Goal: Task Accomplishment & Management: Manage account settings

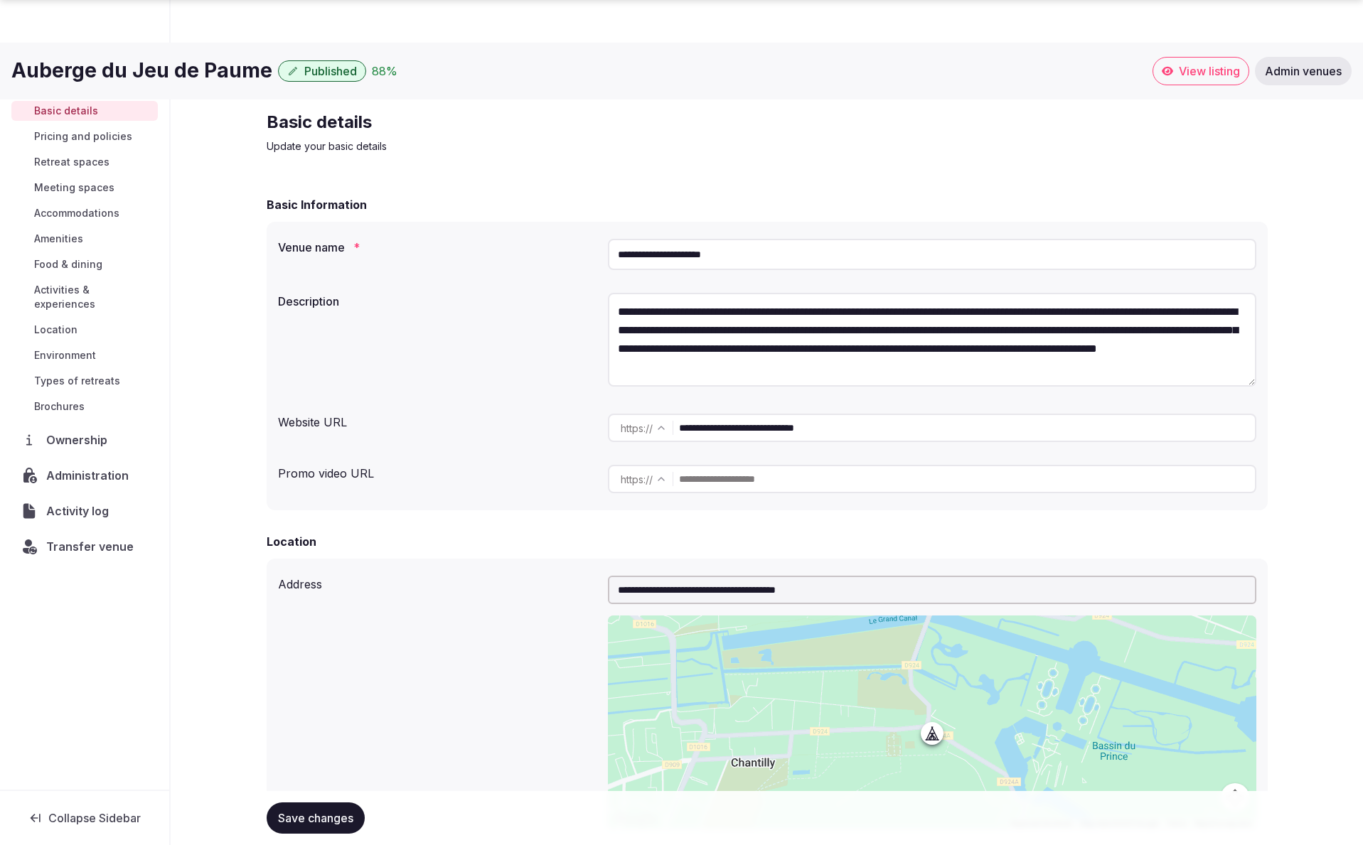
scroll to position [1719, 0]
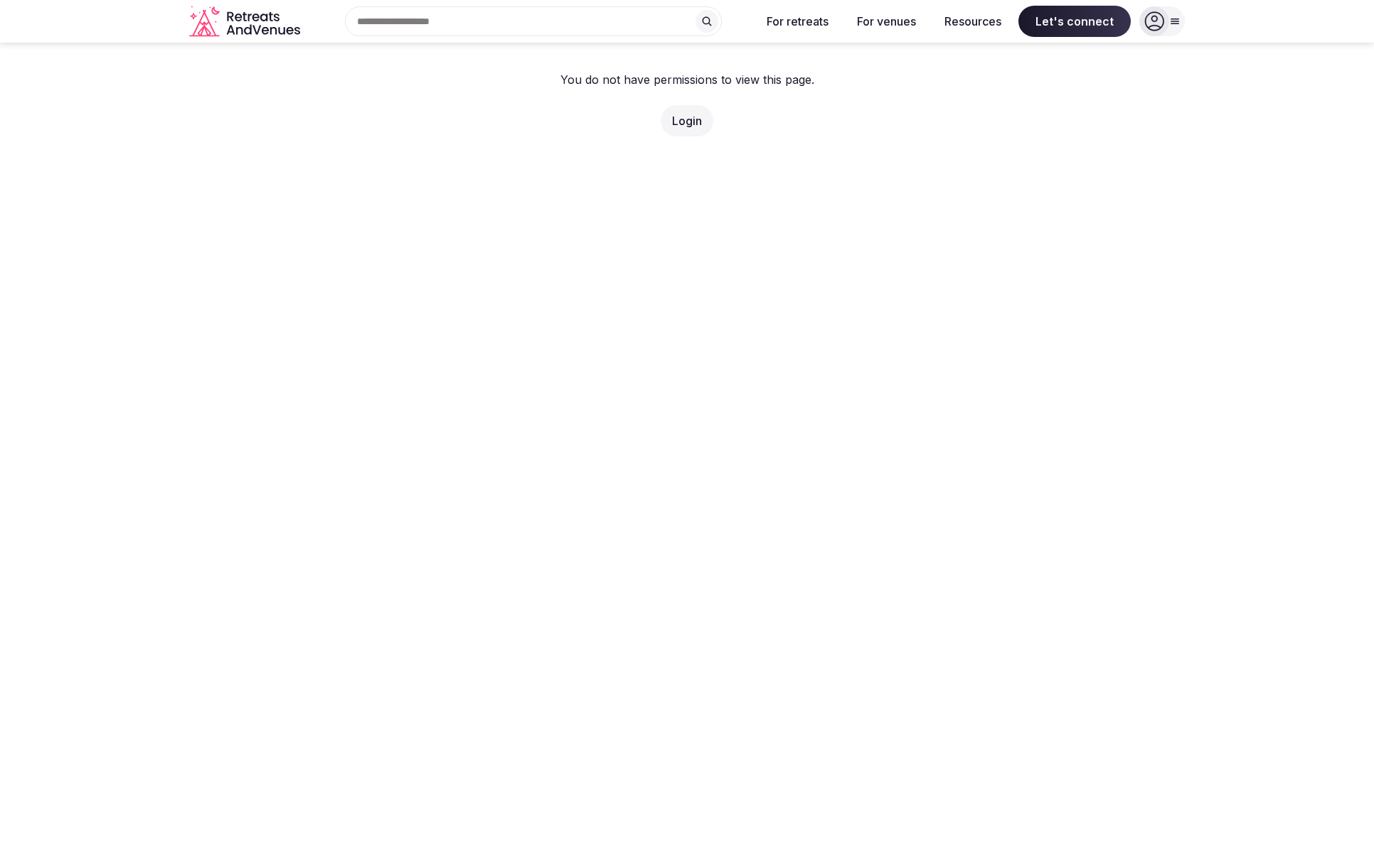
click at [1168, 24] on div at bounding box center [1154, 21] width 30 height 30
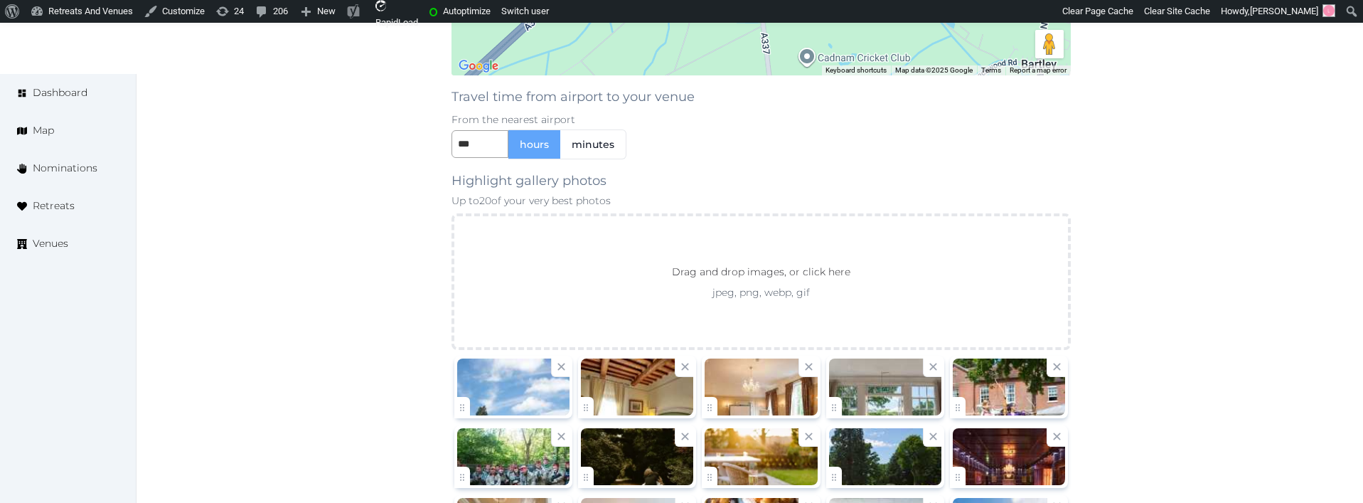
scroll to position [1930, 0]
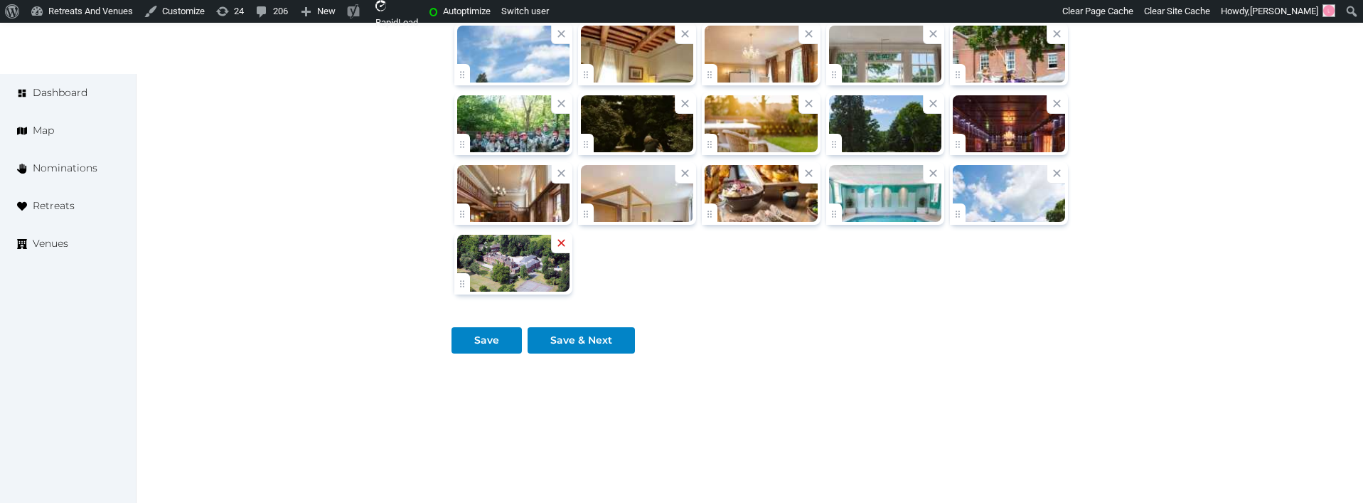
click at [557, 242] on icon at bounding box center [562, 243] width 14 height 14
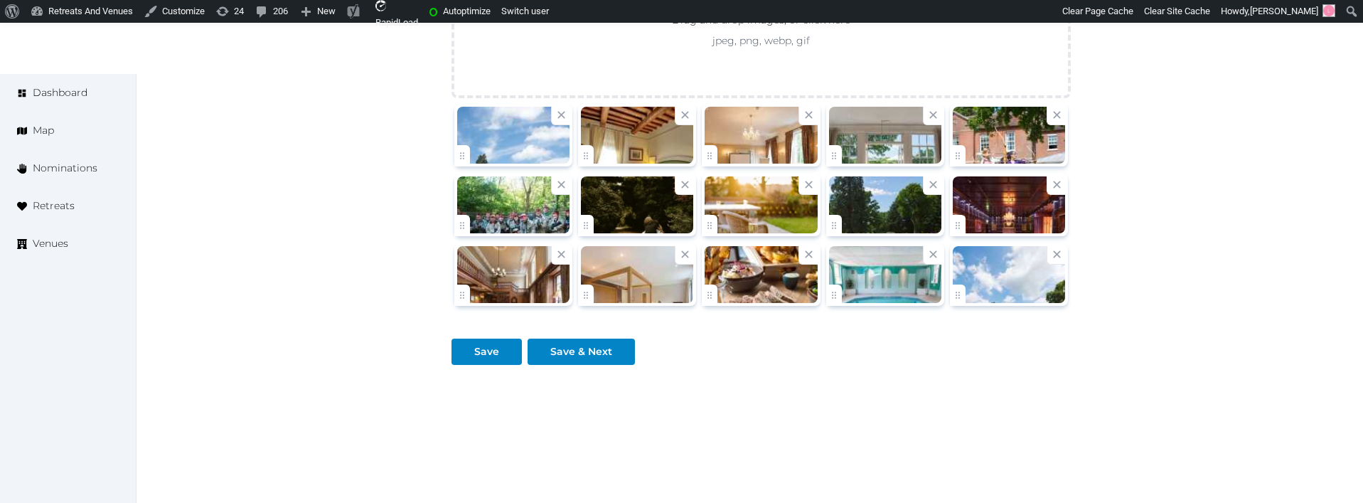
scroll to position [1870, 0]
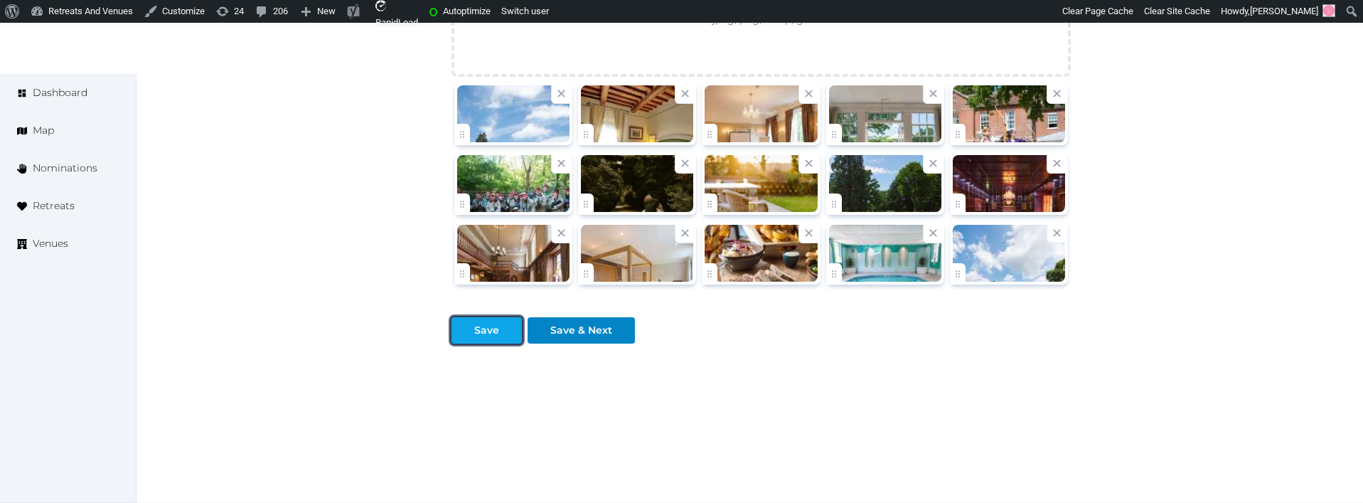
click at [480, 336] on div "Save" at bounding box center [486, 330] width 25 height 15
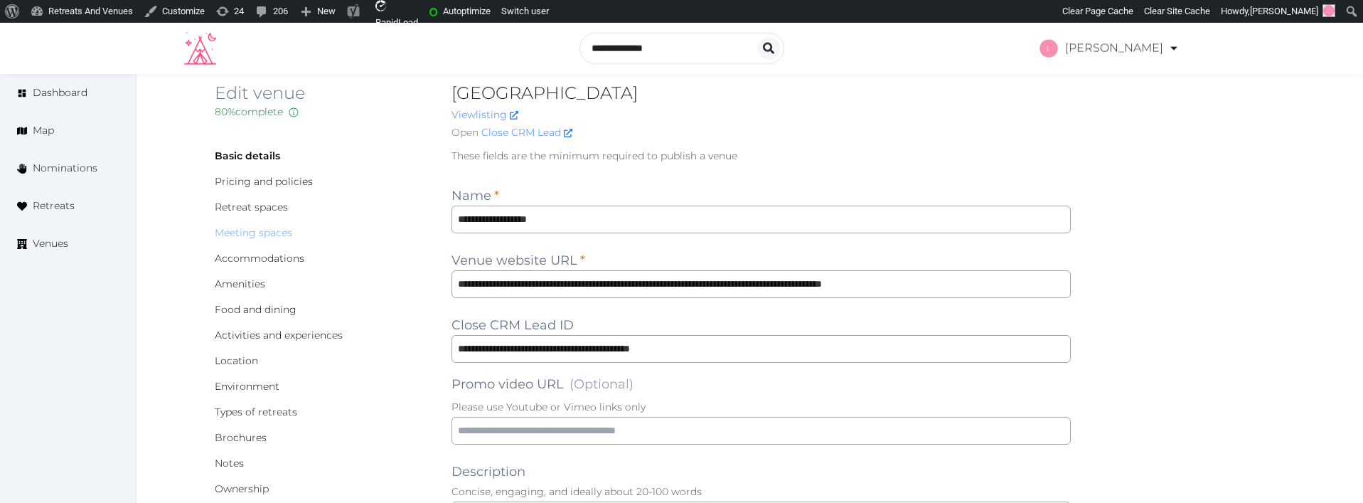
scroll to position [0, 0]
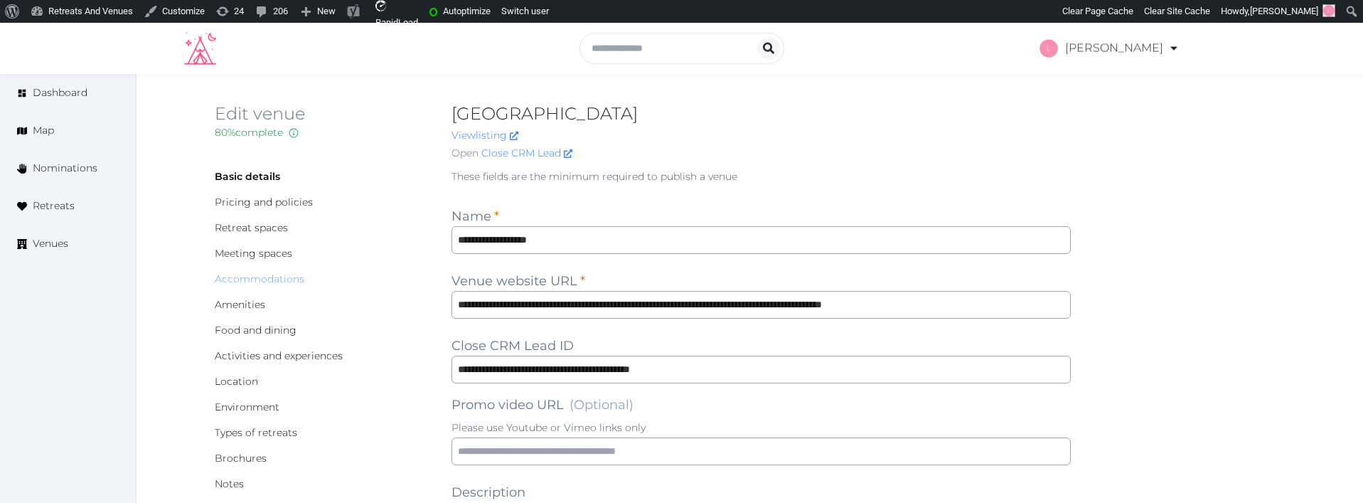
click at [230, 278] on link "Accommodations" at bounding box center [260, 278] width 90 height 13
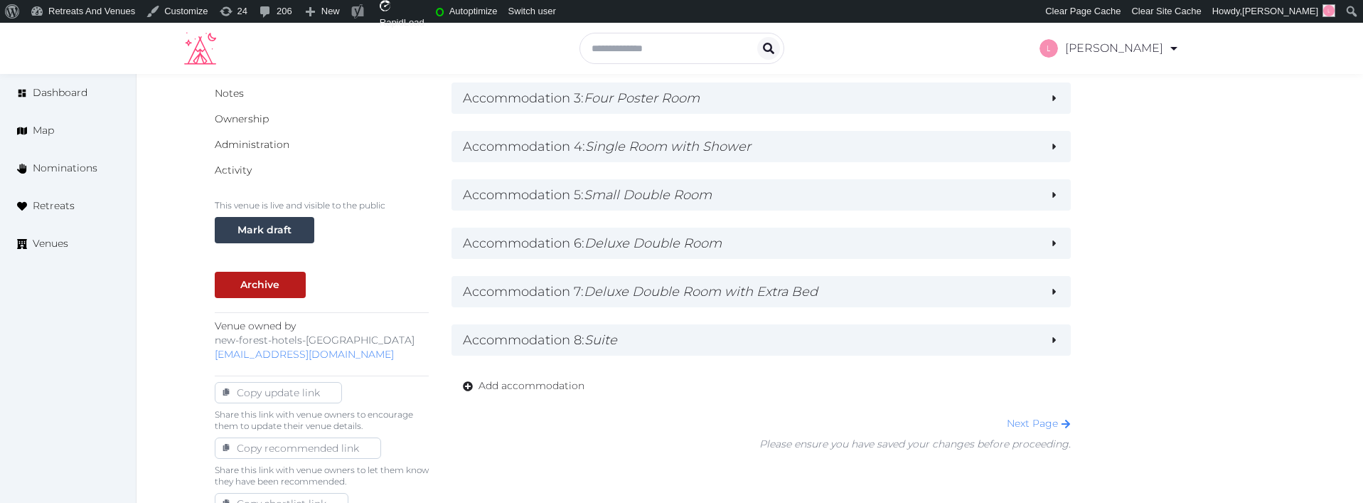
scroll to position [399, 0]
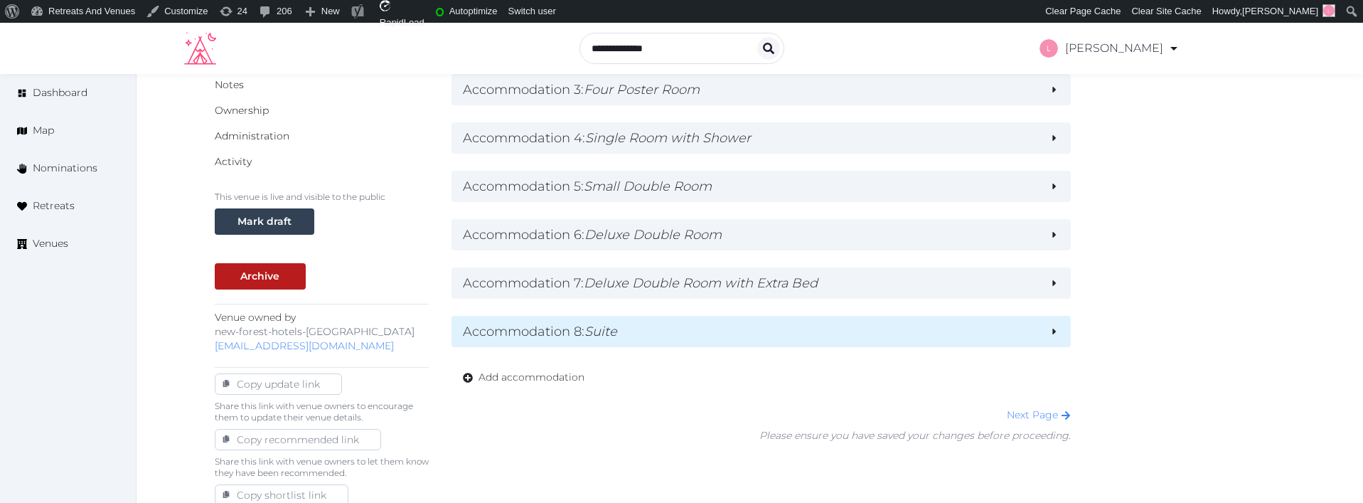
click at [661, 329] on h2 "Accommodation 8 : Suite" at bounding box center [751, 331] width 576 height 20
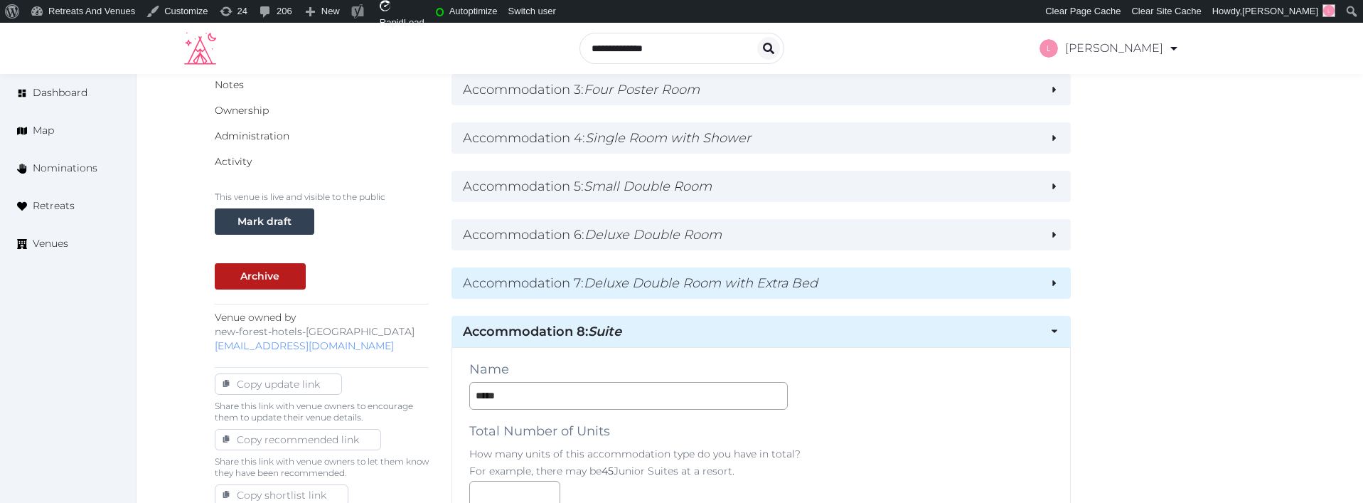
click at [670, 293] on div "Accommodation 7 : Deluxe Double Room with Extra Bed" at bounding box center [762, 282] width 620 height 31
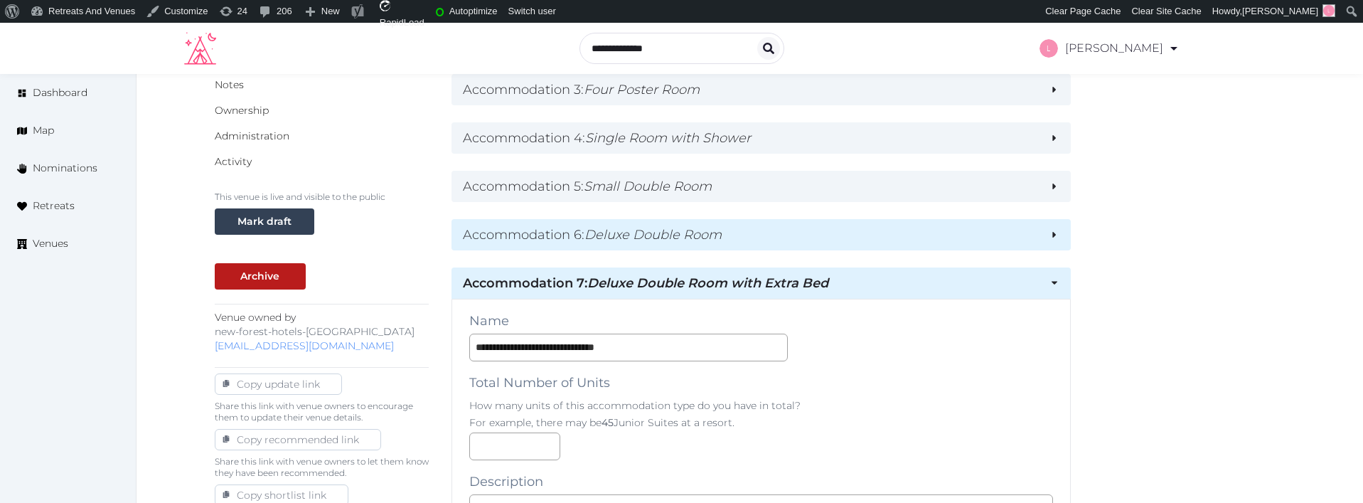
click at [677, 239] on em "Deluxe Double Room" at bounding box center [653, 235] width 137 height 16
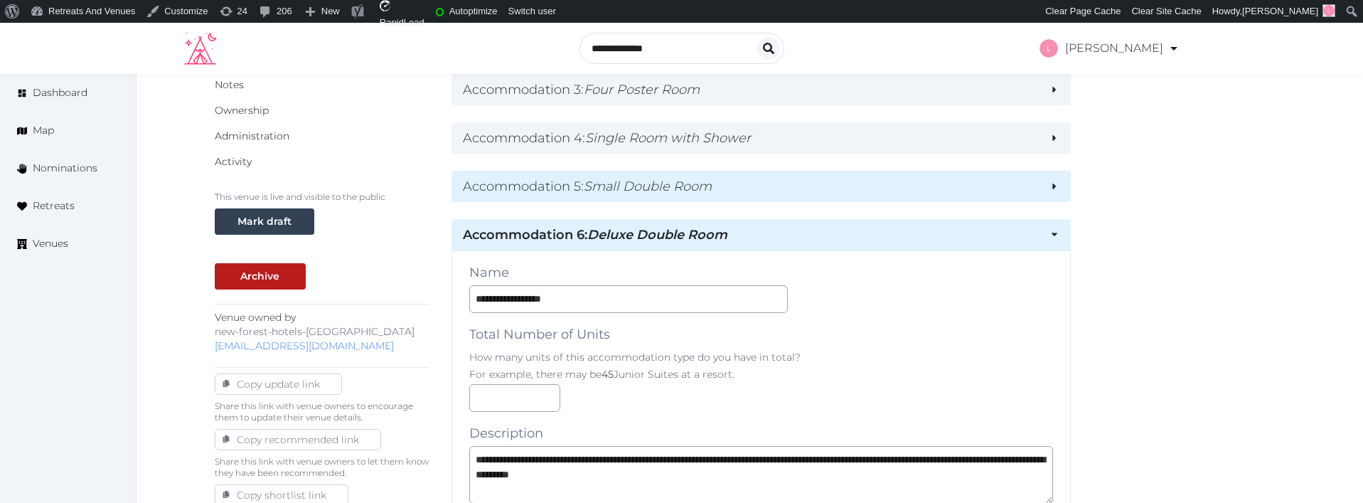
click at [681, 186] on em "Small Double Room" at bounding box center [648, 186] width 128 height 16
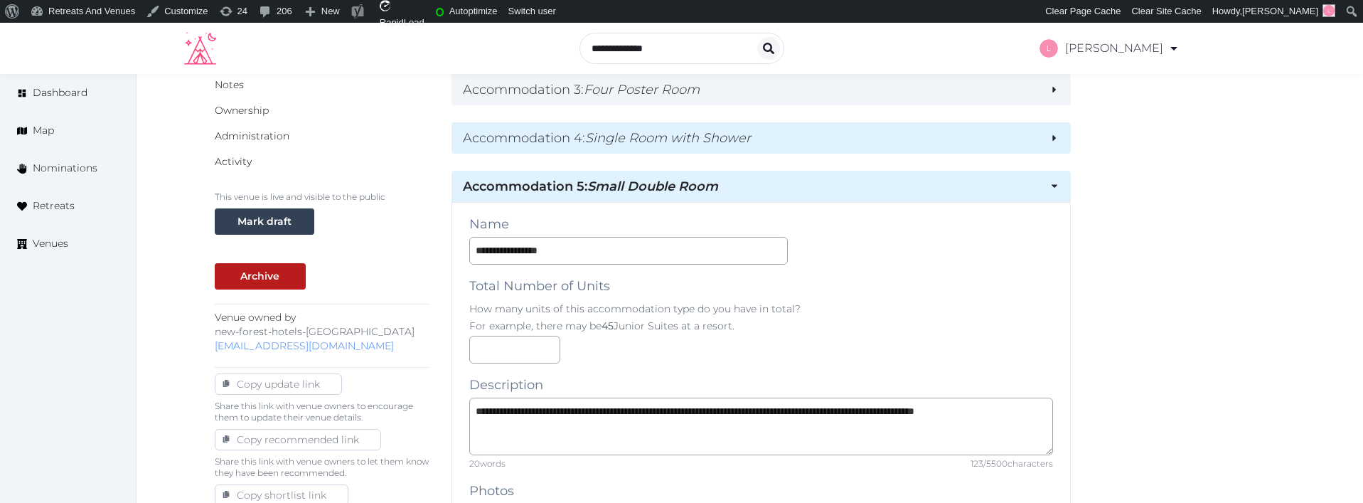
click at [689, 145] on em "Single Room with Shower" at bounding box center [668, 138] width 166 height 16
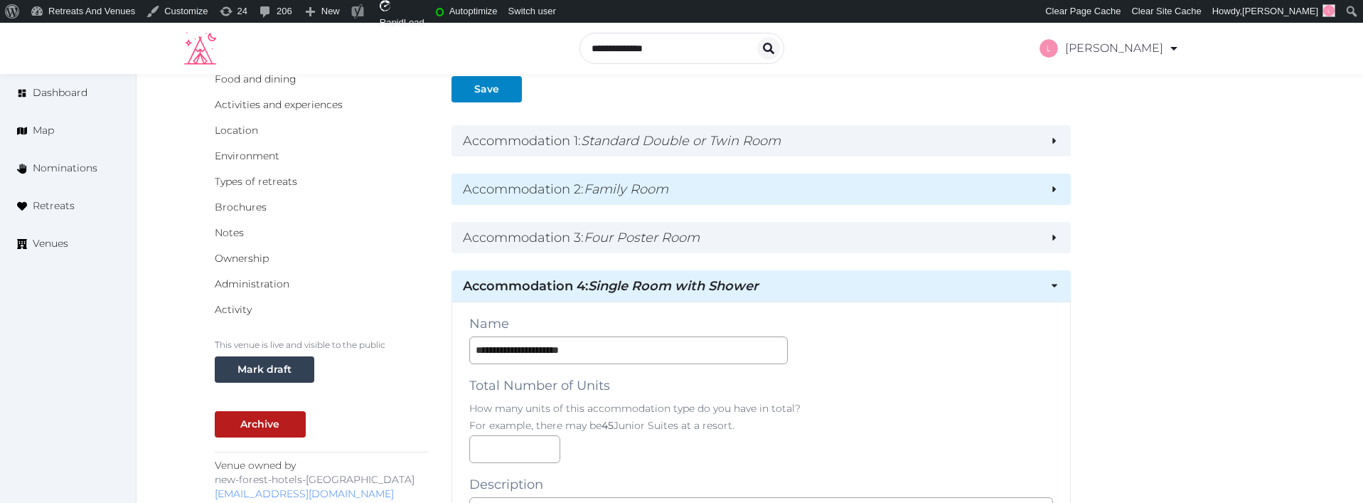
scroll to position [238, 0]
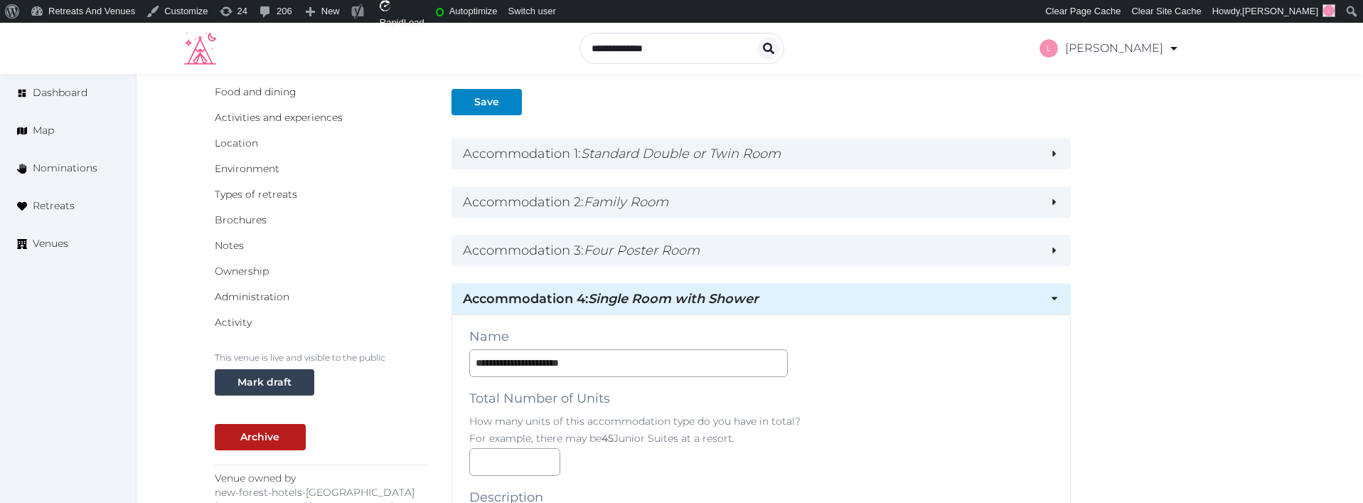
drag, startPoint x: 688, startPoint y: 244, endPoint x: 693, endPoint y: 225, distance: 19.8
click at [688, 243] on em "Four Poster Room" at bounding box center [642, 250] width 116 height 16
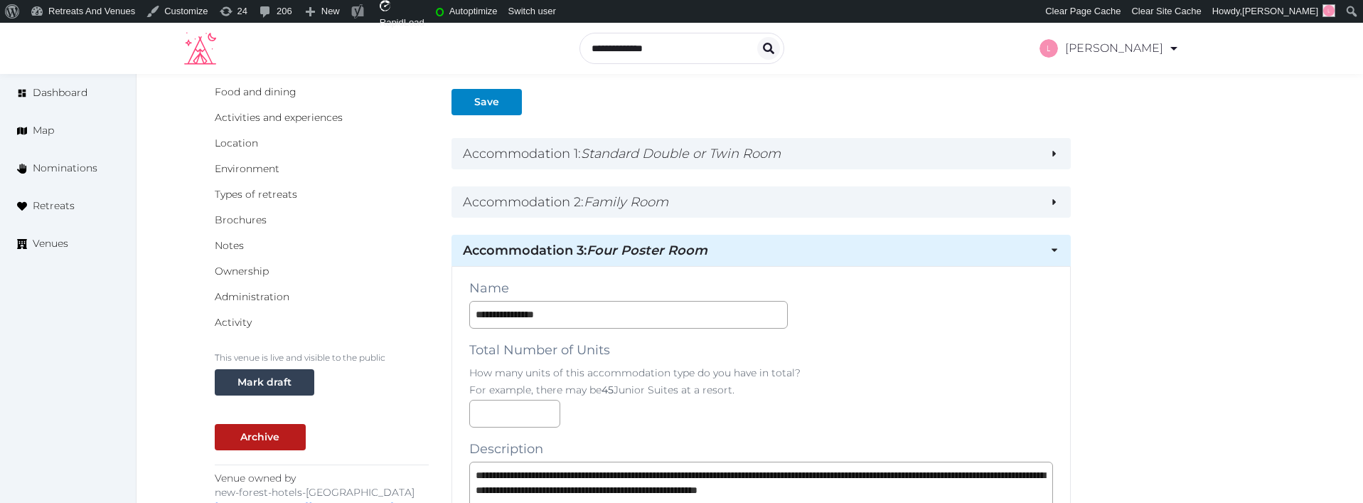
drag, startPoint x: 693, startPoint y: 206, endPoint x: 699, endPoint y: 173, distance: 34.0
click at [693, 203] on h2 "Accommodation 2 : Family Room" at bounding box center [751, 202] width 576 height 20
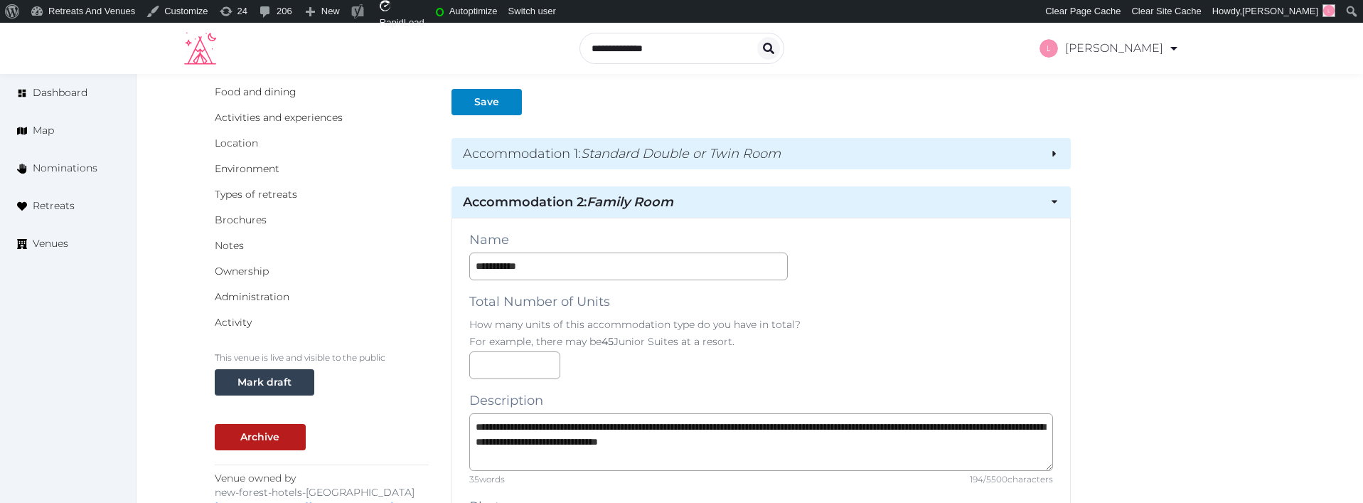
click at [704, 155] on em "Standard Double or Twin Room" at bounding box center [681, 154] width 200 height 16
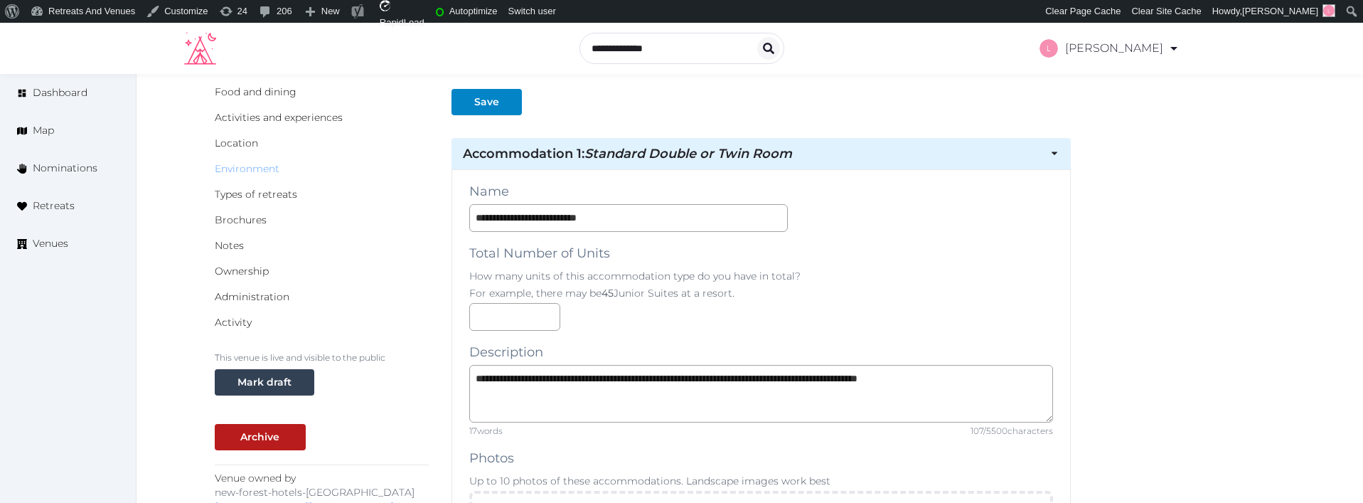
click at [257, 167] on link "Environment" at bounding box center [247, 168] width 65 height 13
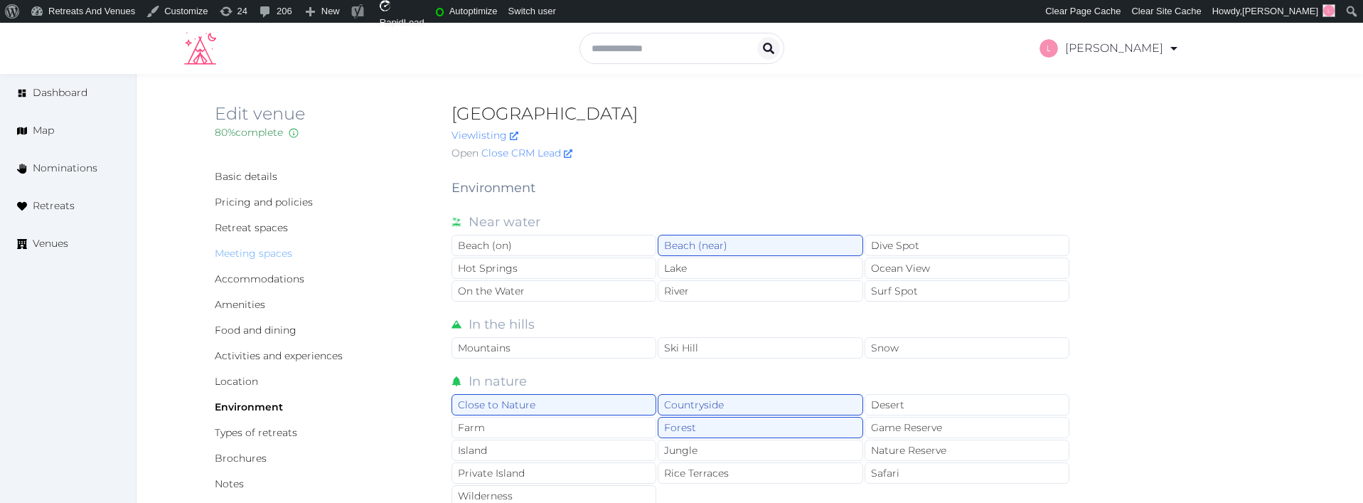
click at [244, 250] on link "Meeting spaces" at bounding box center [254, 253] width 78 height 13
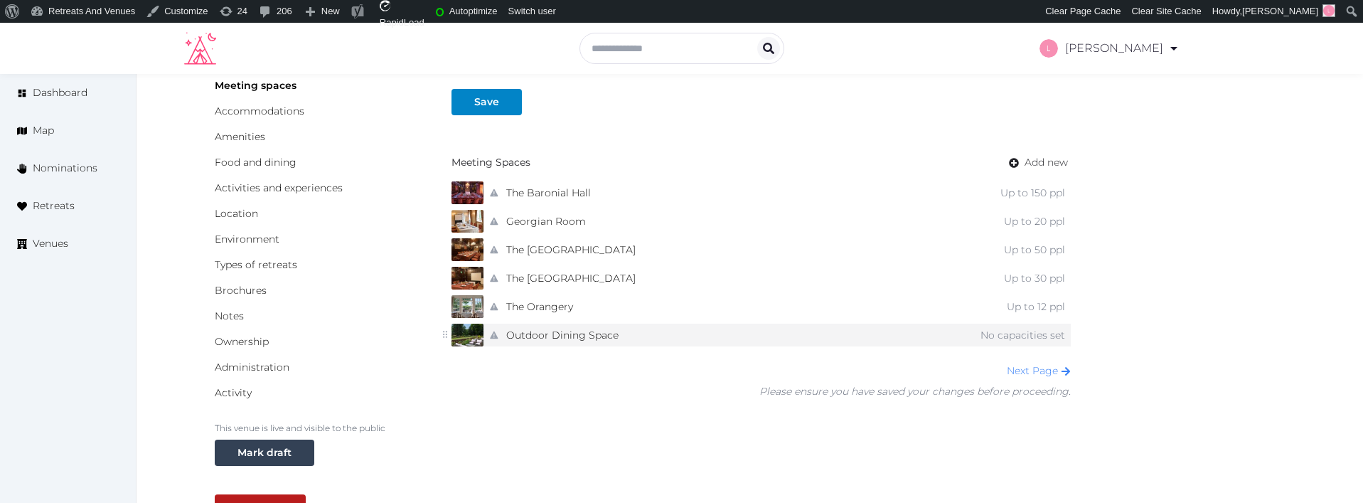
scroll to position [195, 0]
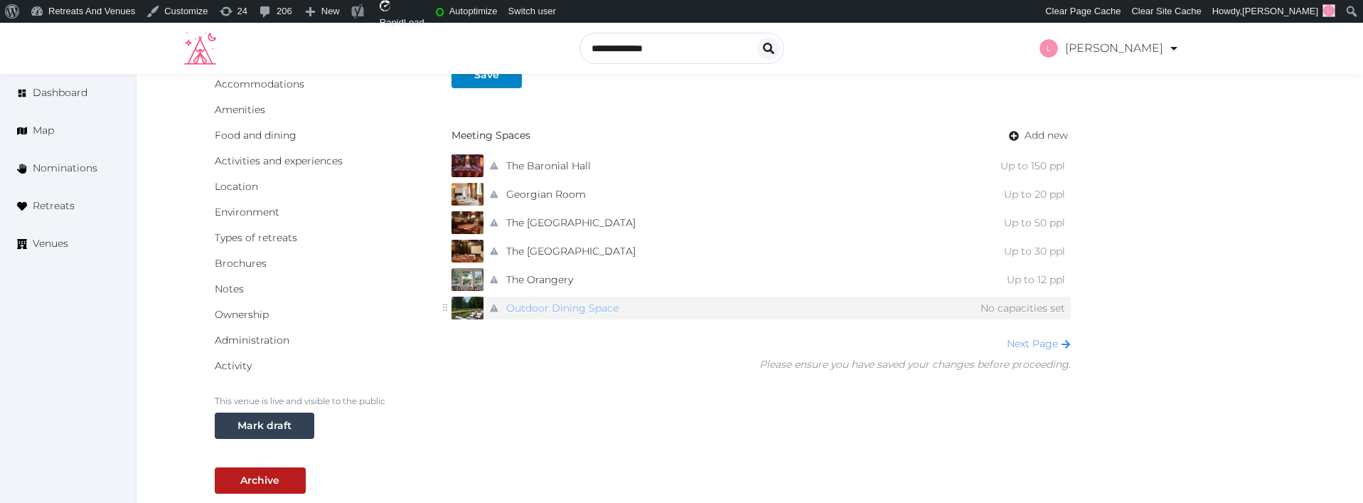
click at [616, 314] on link "Outdoor Dining Space" at bounding box center [562, 308] width 112 height 21
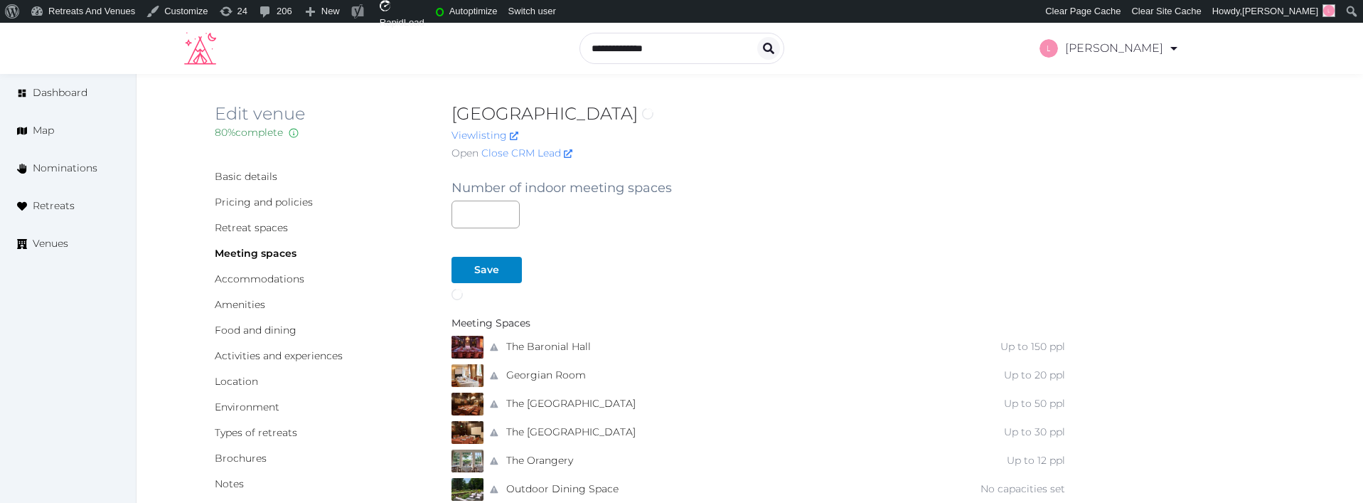
scroll to position [195, 0]
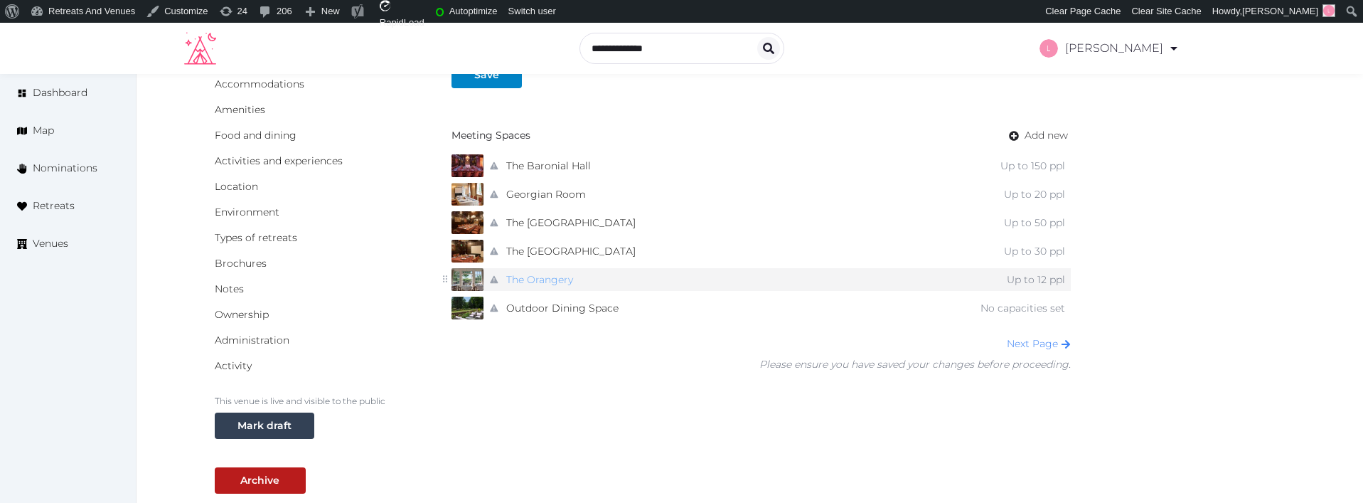
click at [517, 280] on link "The Orangery" at bounding box center [539, 279] width 67 height 21
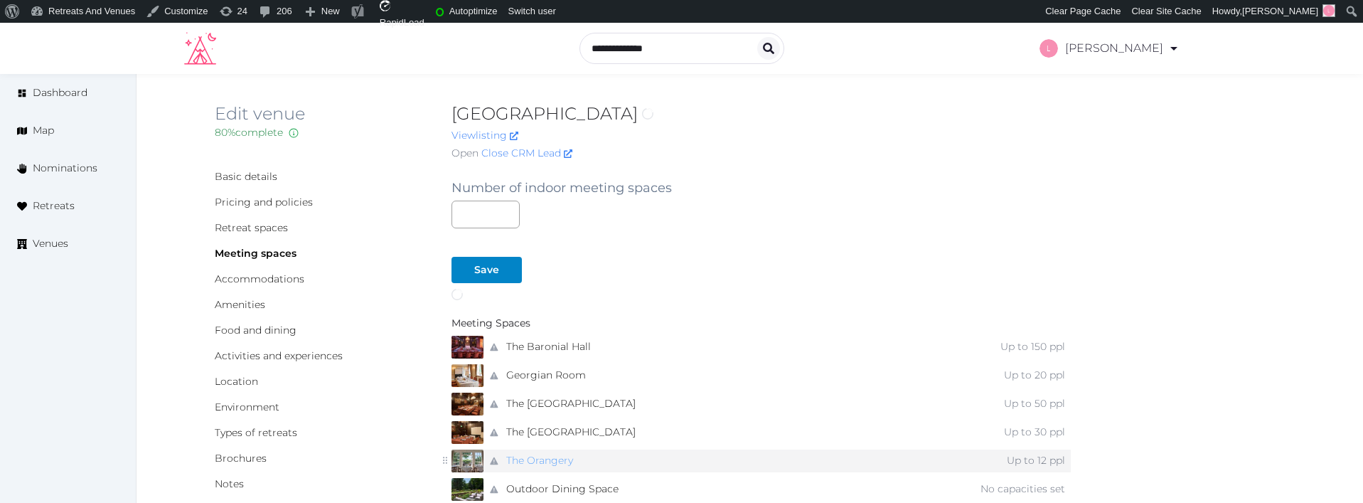
scroll to position [195, 0]
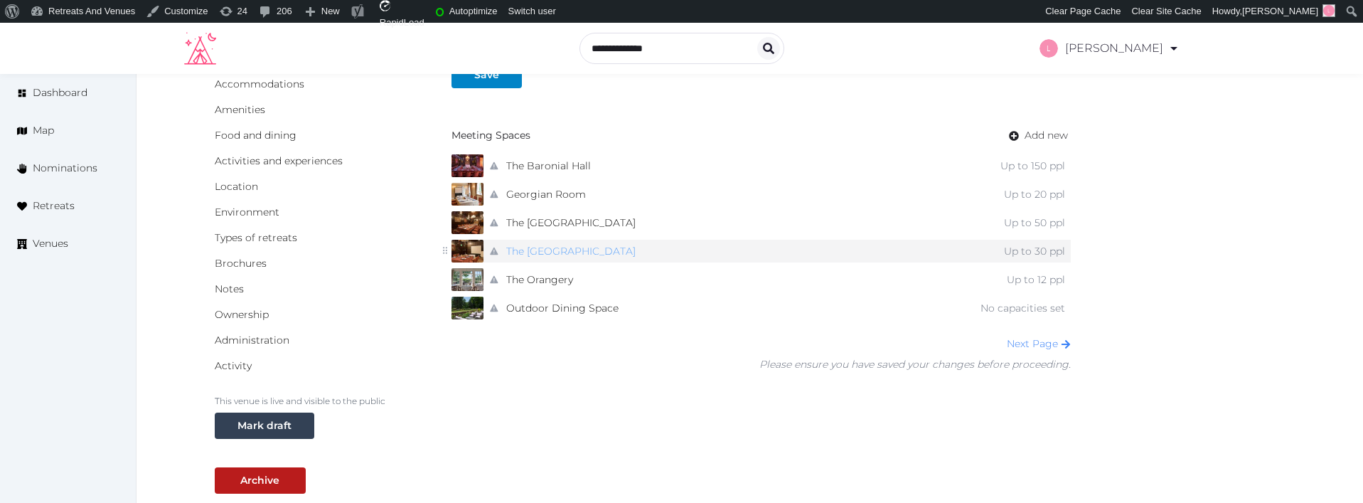
click at [537, 250] on link "The [GEOGRAPHIC_DATA]" at bounding box center [570, 251] width 129 height 21
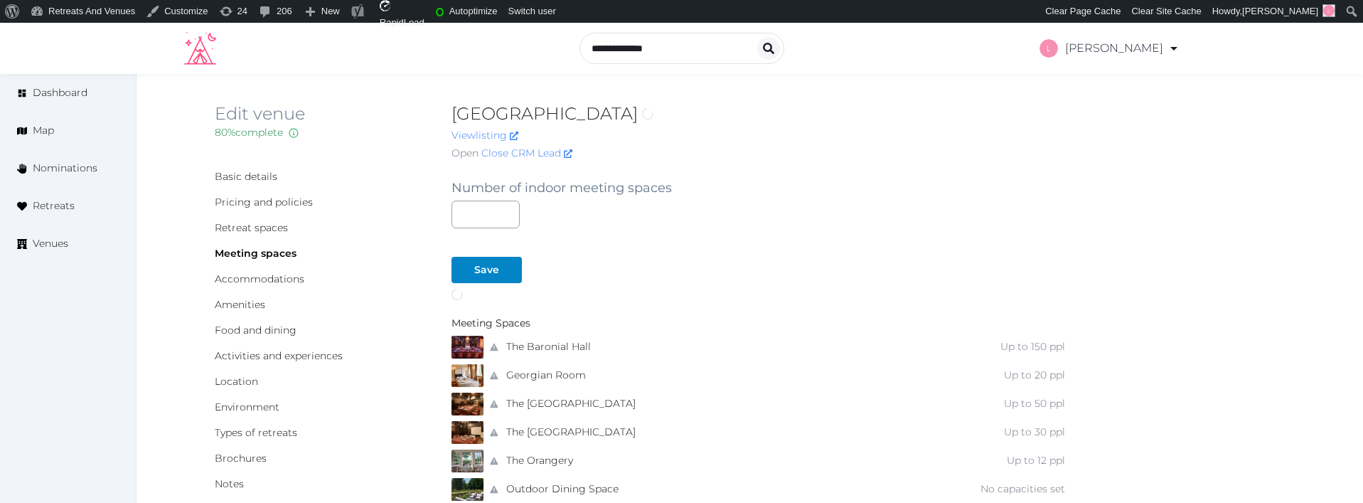
scroll to position [195, 0]
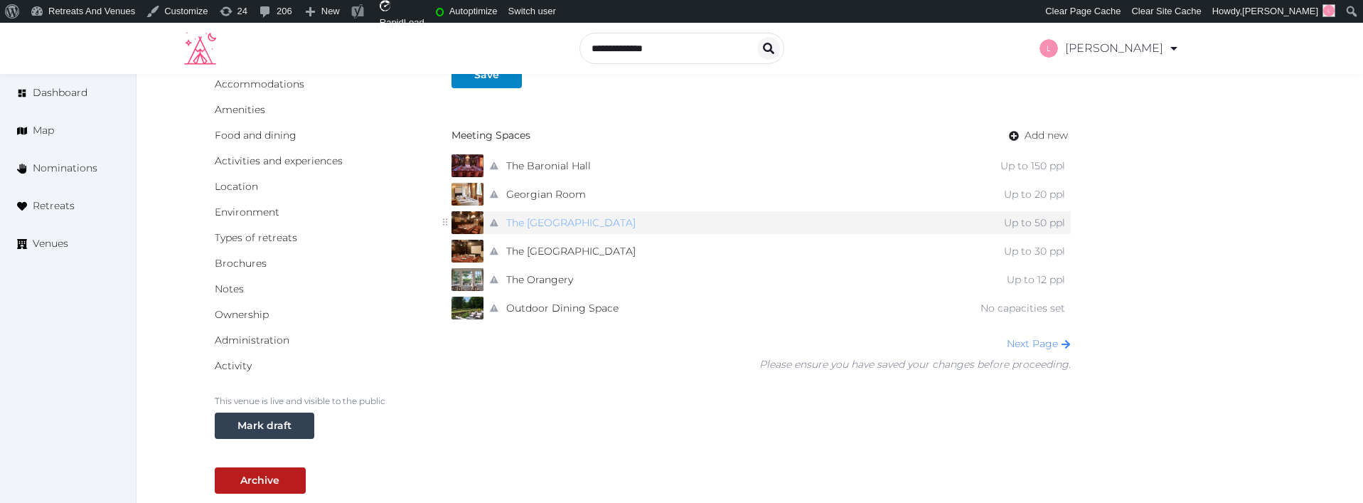
click at [522, 225] on link "The Kings Room" at bounding box center [570, 223] width 129 height 21
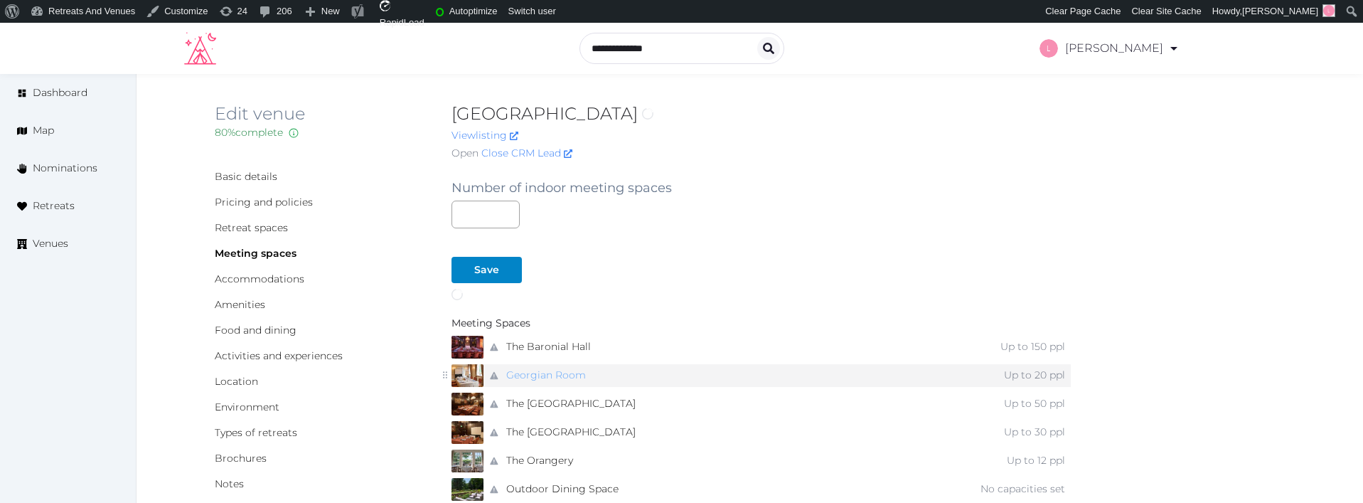
scroll to position [195, 0]
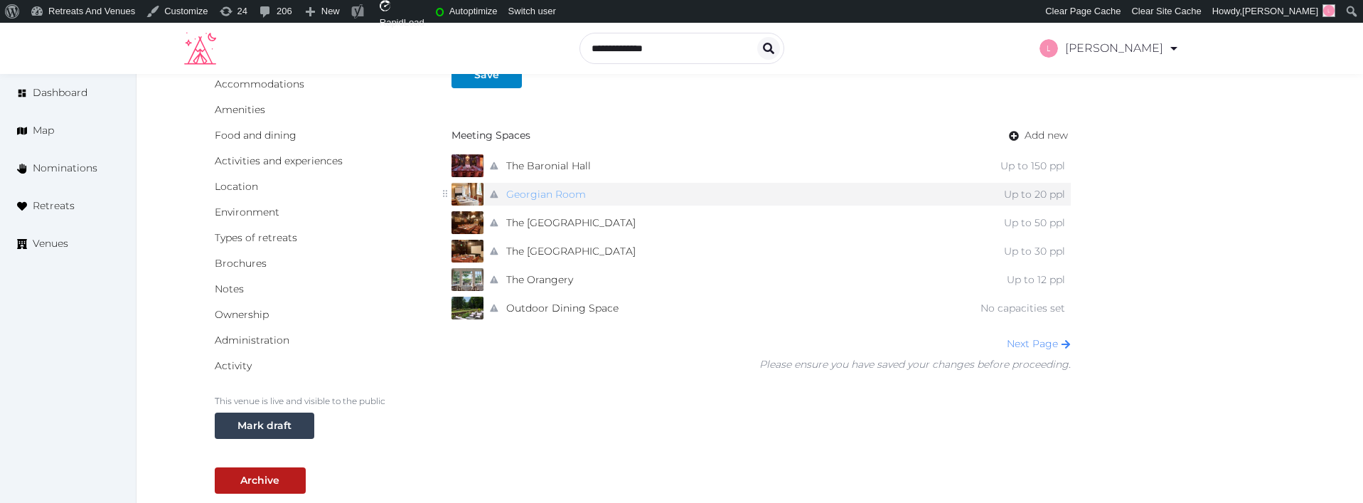
click at [580, 191] on link "Georgian Room" at bounding box center [546, 194] width 80 height 21
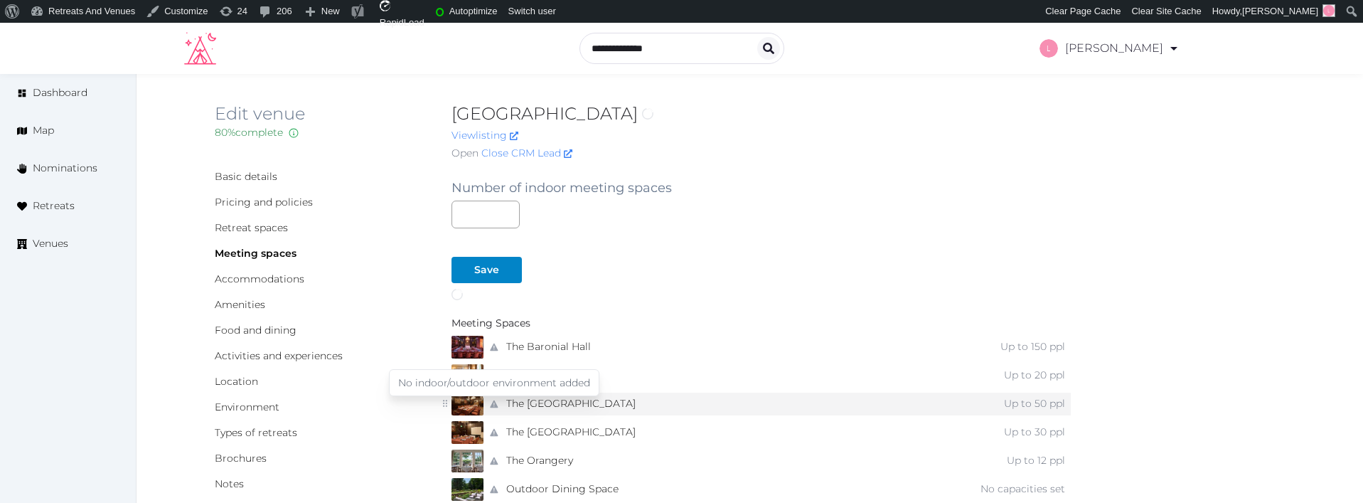
scroll to position [195, 0]
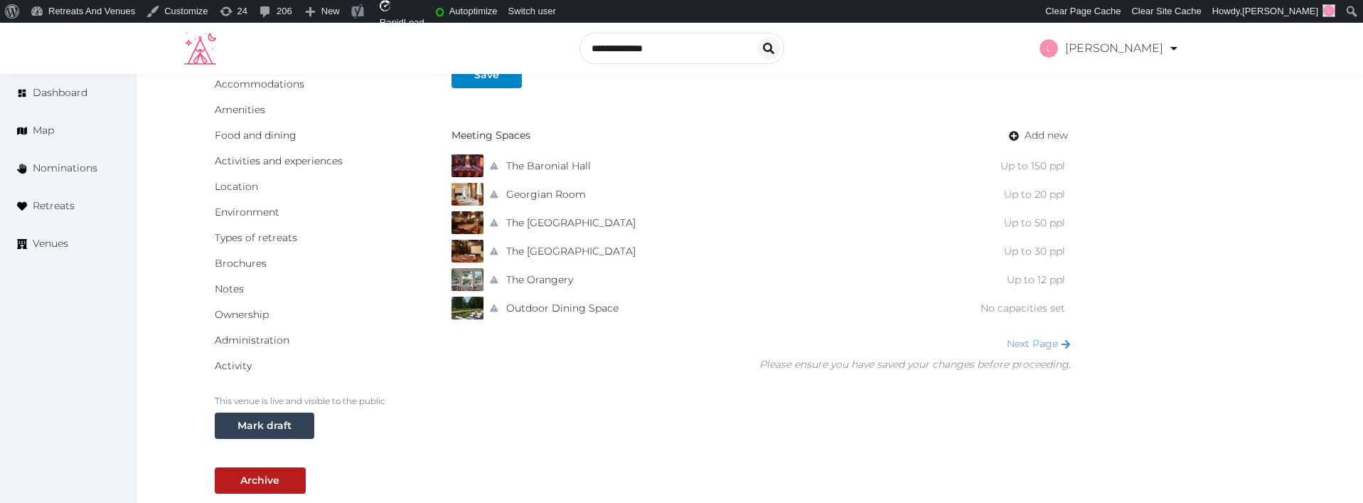
click at [543, 151] on div "Number of indoor meeting spaces Save Meeting Spaces Add new No indoor/outdoor e…" at bounding box center [762, 172] width 620 height 400
click at [545, 159] on link "The Baronial Hall" at bounding box center [548, 166] width 85 height 21
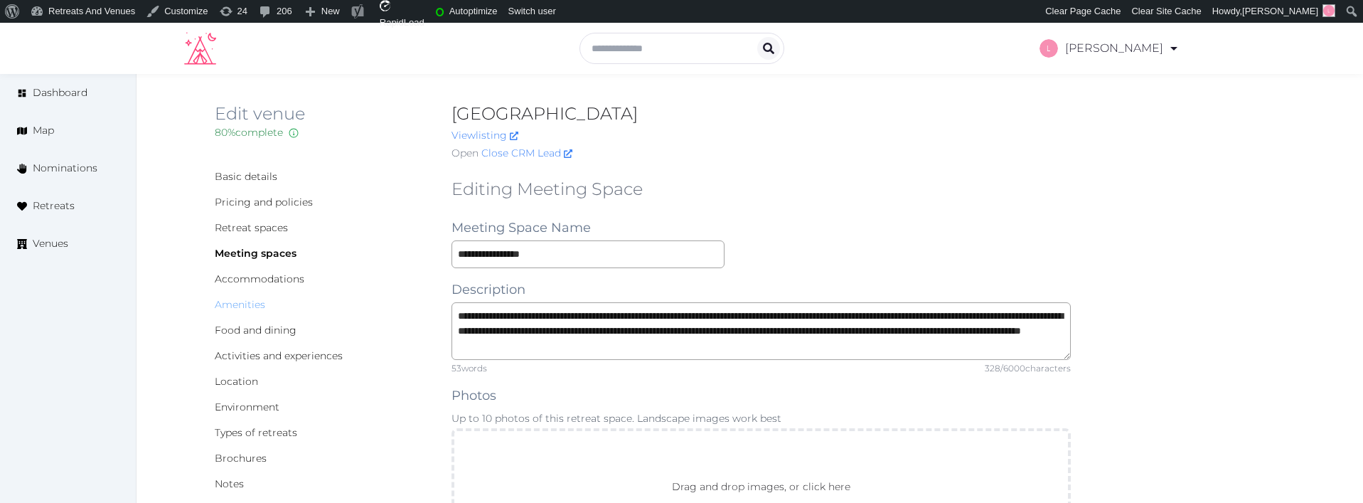
click at [230, 304] on link "Amenities" at bounding box center [240, 304] width 50 height 13
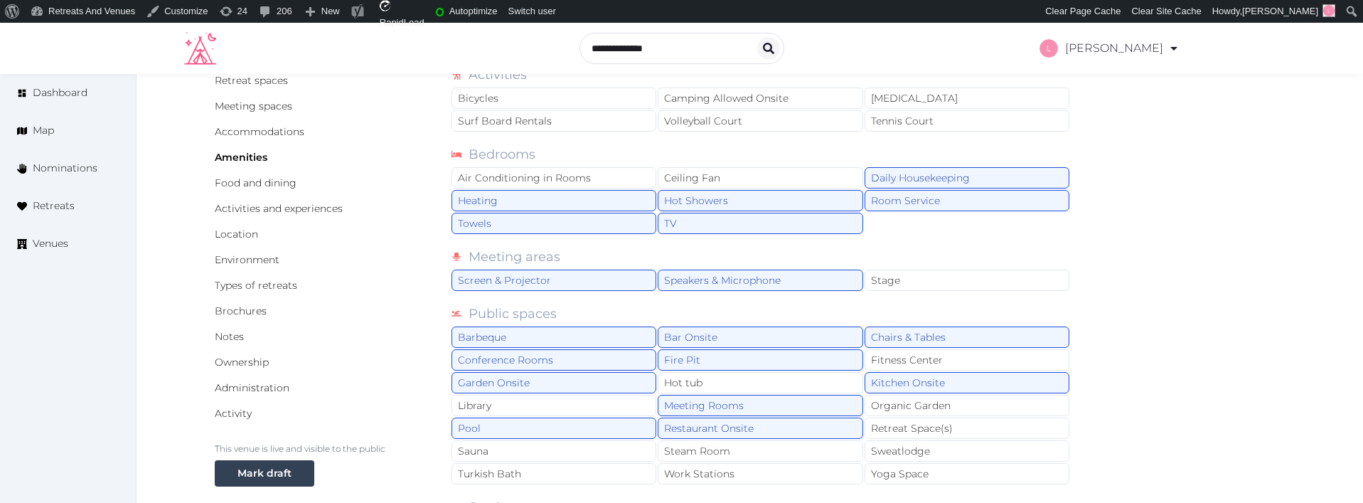
scroll to position [127, 0]
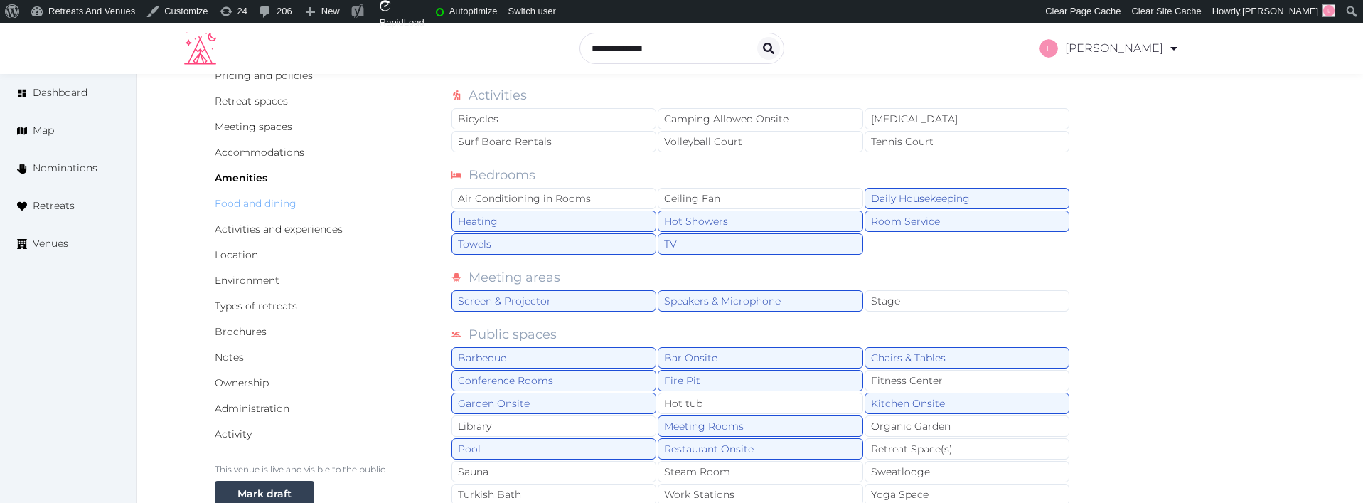
click at [240, 204] on link "Food and dining" at bounding box center [256, 203] width 82 height 13
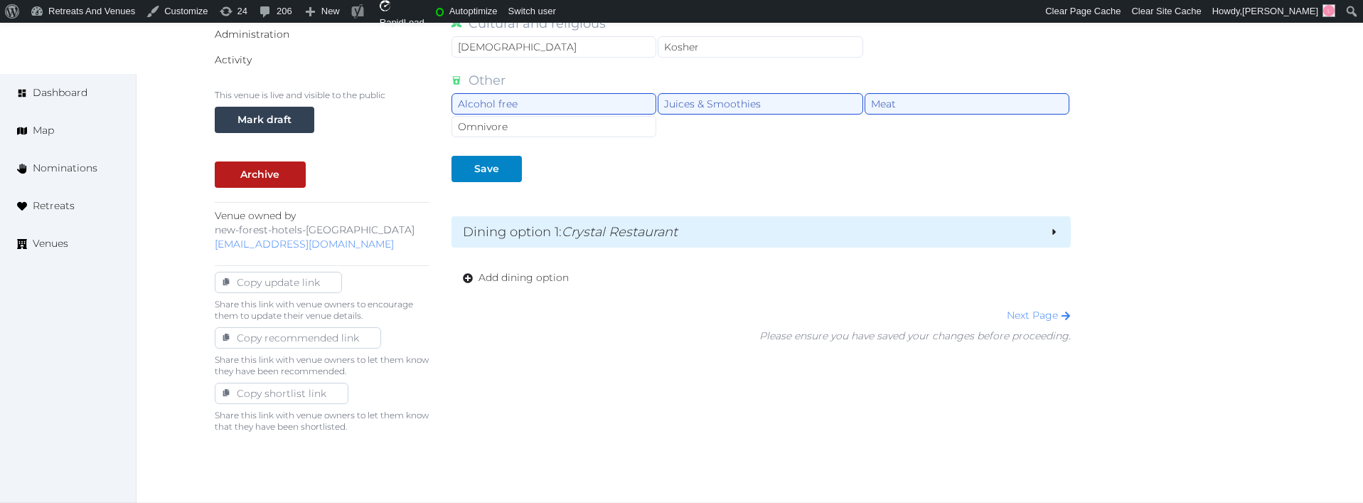
click at [728, 241] on h2 "Dining option 1 : Crystal Restaurant" at bounding box center [751, 232] width 576 height 20
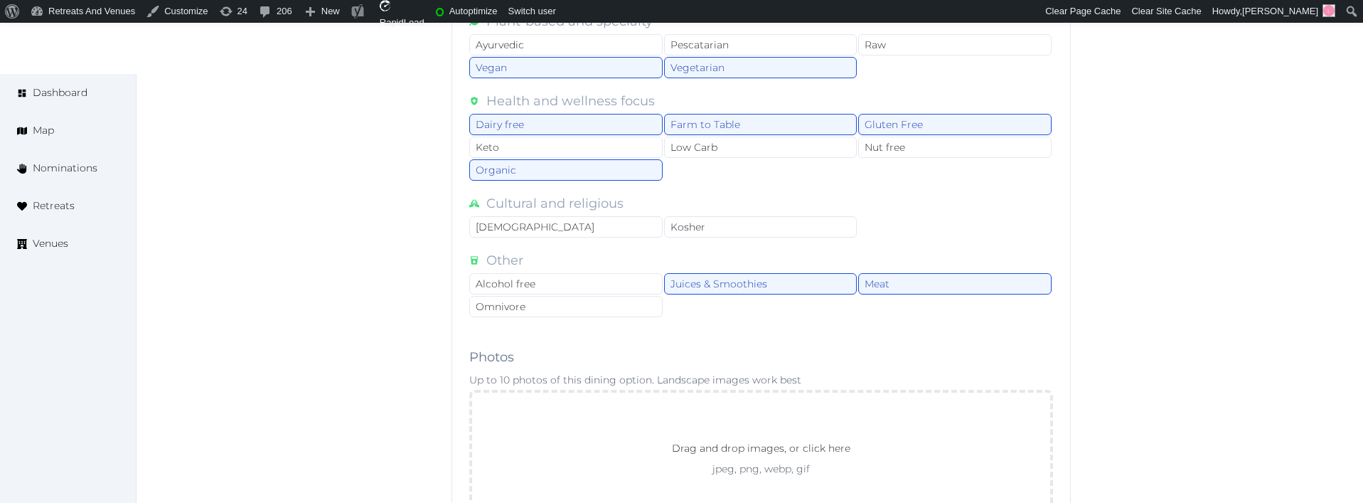
scroll to position [1564, 0]
